Goal: Task Accomplishment & Management: Manage account settings

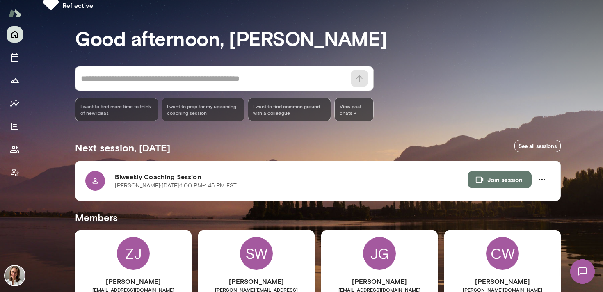
scroll to position [7, 0]
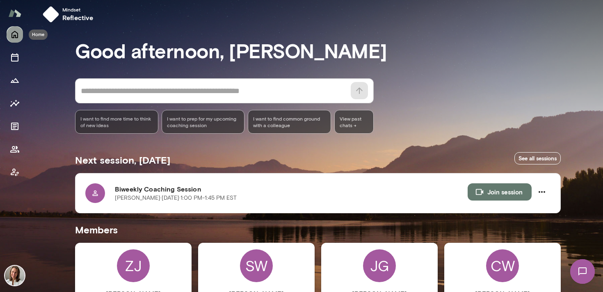
click at [13, 36] on icon "Home" at bounding box center [15, 35] width 10 height 10
click at [15, 61] on icon "Sessions" at bounding box center [14, 57] width 7 height 8
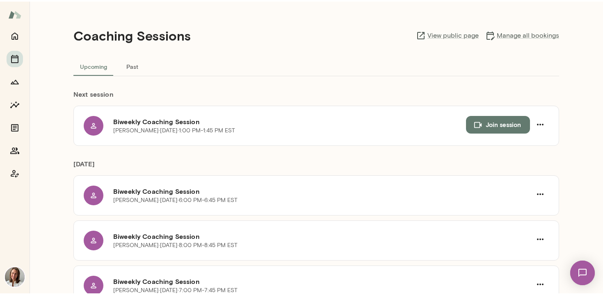
scroll to position [2, 0]
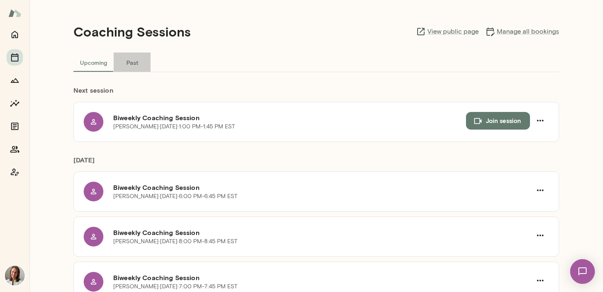
click at [132, 63] on button "Past" at bounding box center [132, 63] width 37 height 20
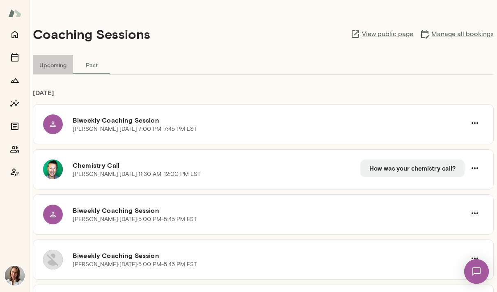
click at [45, 68] on button "Upcoming" at bounding box center [53, 65] width 40 height 20
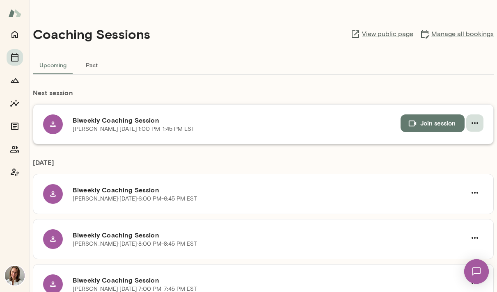
click at [475, 127] on icon "button" at bounding box center [475, 123] width 10 height 10
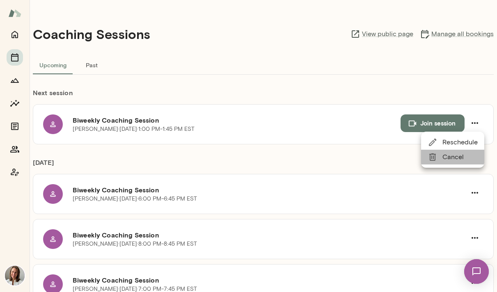
click at [449, 152] on span "Cancel" at bounding box center [459, 157] width 35 height 10
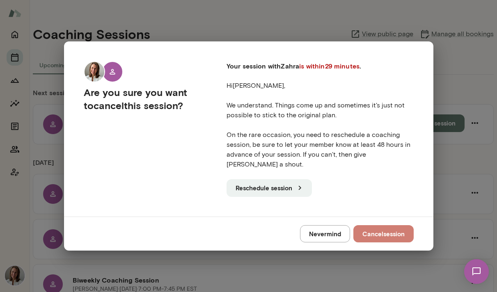
click at [370, 227] on button "Cancel session" at bounding box center [383, 233] width 60 height 17
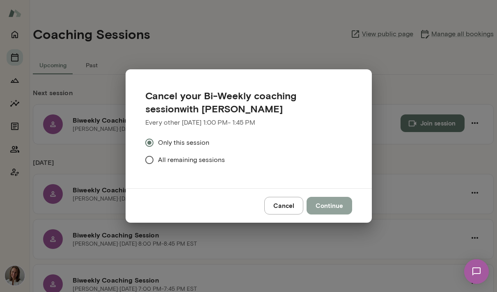
click at [323, 205] on button "Continue" at bounding box center [329, 205] width 46 height 17
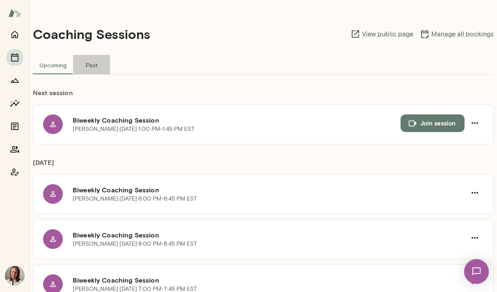
click at [90, 63] on button "Past" at bounding box center [91, 65] width 37 height 20
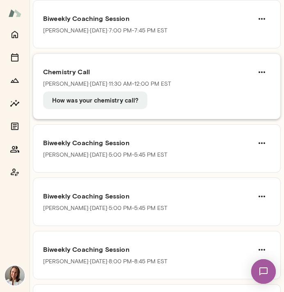
scroll to position [115, 0]
